Goal: Task Accomplishment & Management: Use online tool/utility

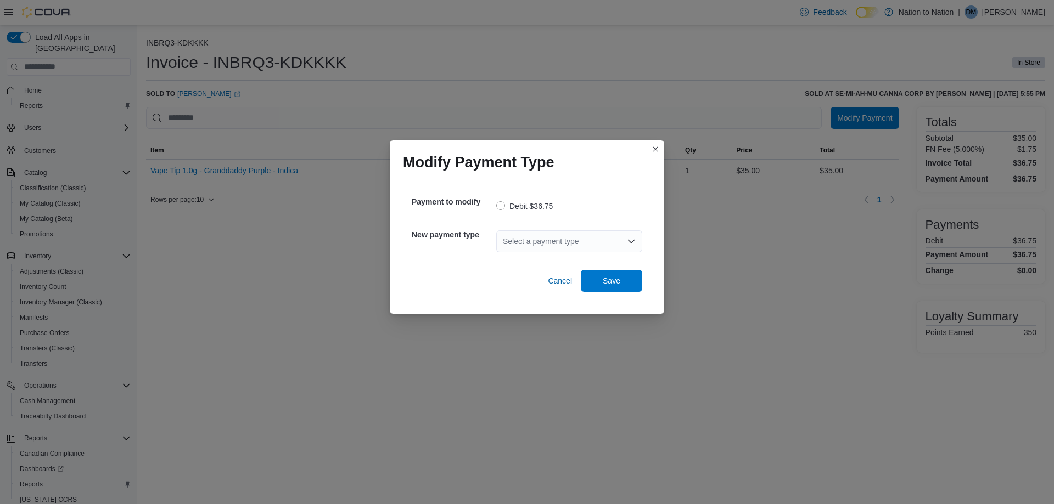
click at [566, 244] on div "Select a payment type" at bounding box center [569, 242] width 146 height 22
click at [523, 264] on span "Cash" at bounding box center [576, 260] width 120 height 11
click at [613, 283] on span "Save" at bounding box center [612, 280] width 18 height 11
